Goal: Information Seeking & Learning: Find specific fact

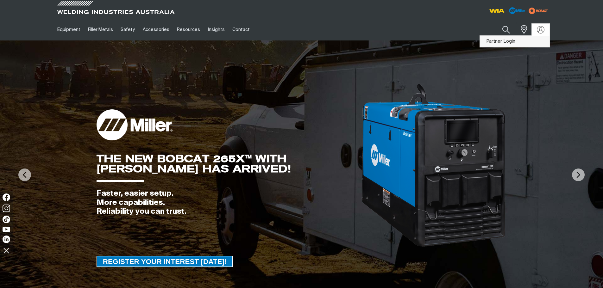
click at [532, 40] on link "Partner Login" at bounding box center [515, 42] width 70 height 12
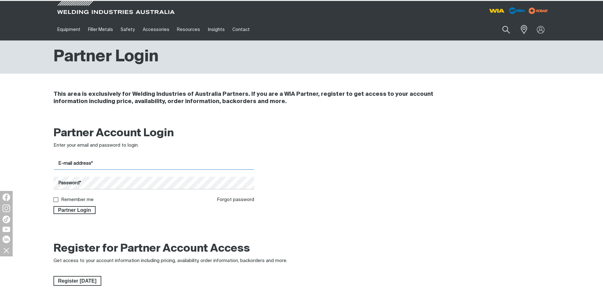
type input "[PERSON_NAME][EMAIL_ADDRESS][PERSON_NAME][DOMAIN_NAME]"
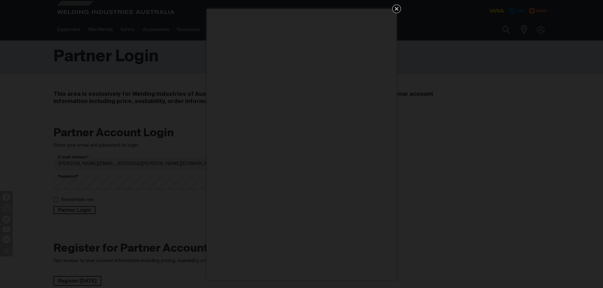
click at [397, 7] on icon "Get 5 WIA Welding Guides Free!" at bounding box center [397, 9] width 8 height 8
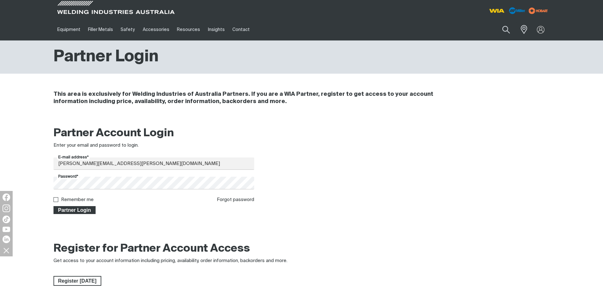
click at [88, 209] on span "Partner Login" at bounding box center [74, 210] width 41 height 8
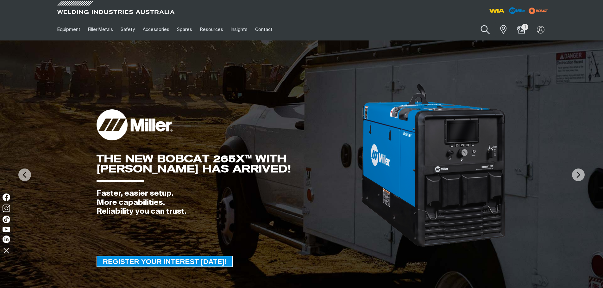
click at [485, 31] on button "Search products" at bounding box center [485, 30] width 26 height 18
click at [435, 35] on input "Search" at bounding box center [446, 29] width 97 height 14
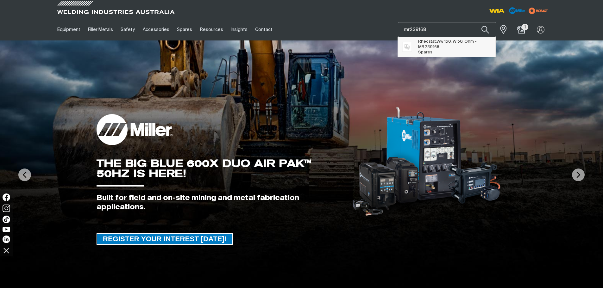
type input "mr239168"
click at [437, 42] on span "Rheostat,Ww 150. W 50. Ohm - MR239168" at bounding box center [454, 44] width 72 height 11
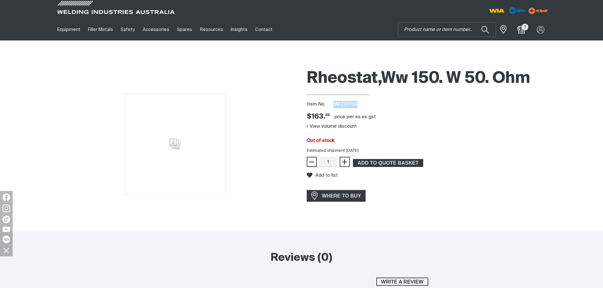
drag, startPoint x: 357, startPoint y: 104, endPoint x: 334, endPoint y: 105, distance: 22.5
click at [334, 105] on span "MR239168" at bounding box center [345, 104] width 24 height 5
copy span "MR239168"
click at [421, 27] on input "Search" at bounding box center [446, 29] width 97 height 14
click at [474, 22] on button "Search products" at bounding box center [485, 29] width 22 height 15
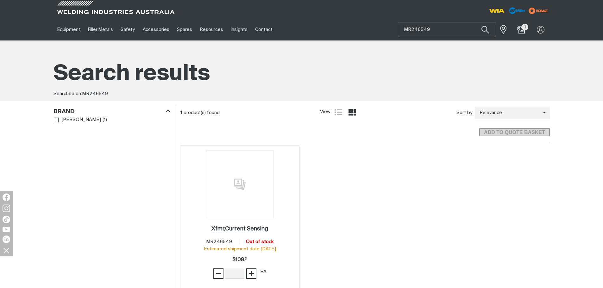
click at [260, 229] on h2 "Xfmr,Current Sensing ." at bounding box center [239, 229] width 57 height 6
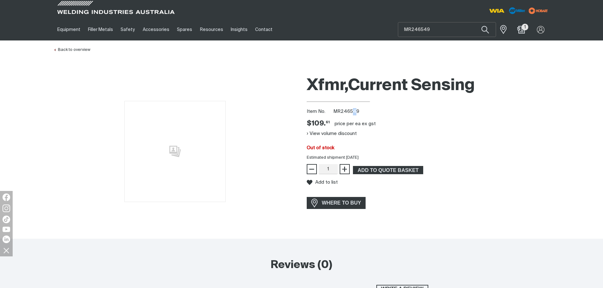
drag, startPoint x: 356, startPoint y: 109, endPoint x: 351, endPoint y: 111, distance: 5.5
click at [351, 111] on span "MR246549" at bounding box center [346, 111] width 26 height 5
click at [357, 111] on span "MR246549" at bounding box center [346, 111] width 26 height 5
drag, startPoint x: 357, startPoint y: 111, endPoint x: 344, endPoint y: 112, distance: 12.4
click at [344, 112] on span "MR246549" at bounding box center [346, 111] width 26 height 5
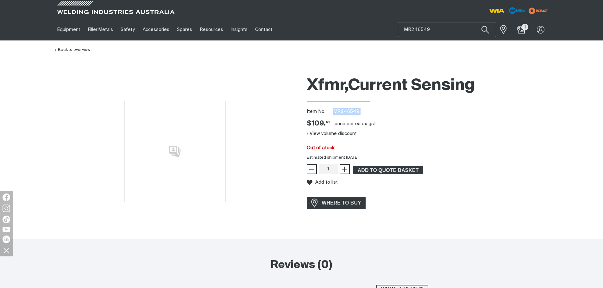
copy div "MR246549"
click at [418, 31] on input "MR246549" at bounding box center [446, 29] width 97 height 14
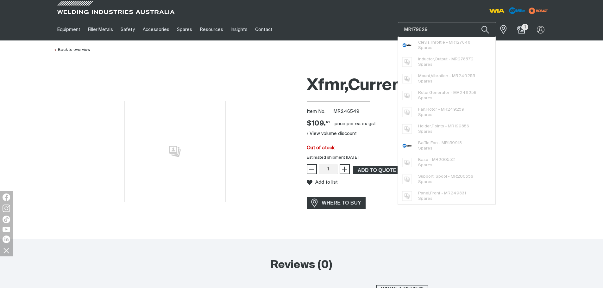
click at [474, 22] on button "Search products" at bounding box center [485, 29] width 22 height 15
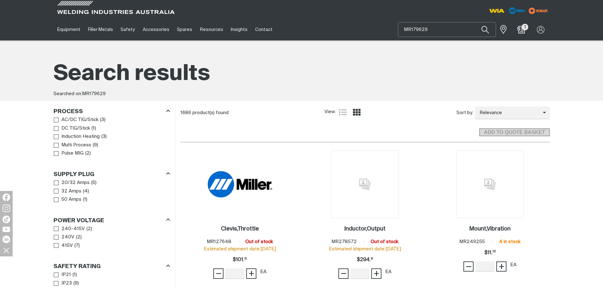
click at [437, 31] on input "MR179629" at bounding box center [446, 29] width 97 height 14
drag, startPoint x: 480, startPoint y: 27, endPoint x: 404, endPoint y: 32, distance: 76.1
click at [496, 32] on form "Search MR179629 When search results are available use up and down arrows to rev…" at bounding box center [496, 29] width 0 height 15
drag, startPoint x: 435, startPoint y: 30, endPoint x: 443, endPoint y: 38, distance: 11.4
click at [384, 33] on div "Equipment Stick Welders TIG Welders MIG Welders Multi-Process Welders Engine Dr…" at bounding box center [301, 30] width 496 height 22
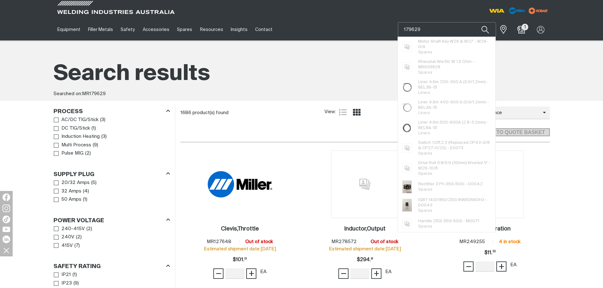
type input "179629"
click at [474, 22] on button "Search products" at bounding box center [485, 29] width 22 height 15
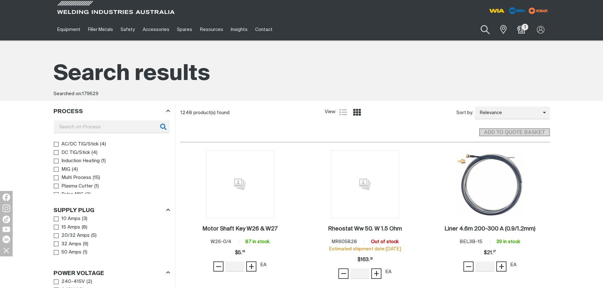
click at [485, 32] on button "Search products" at bounding box center [485, 30] width 26 height 18
click at [424, 28] on input "179629" at bounding box center [446, 29] width 97 height 14
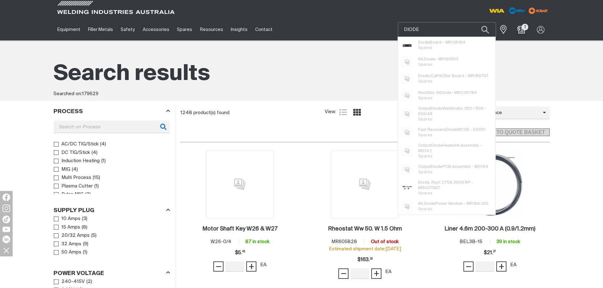
type input "DIODE"
click at [474, 22] on button "Search products" at bounding box center [485, 29] width 22 height 15
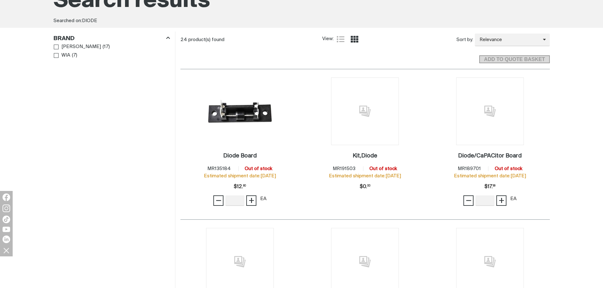
scroll to position [95, 0]
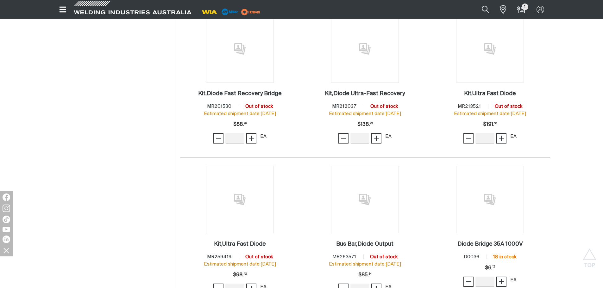
scroll to position [759, 0]
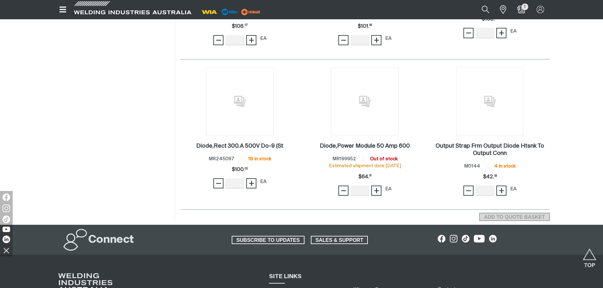
scroll to position [1139, 0]
